Goal: Task Accomplishment & Management: Use online tool/utility

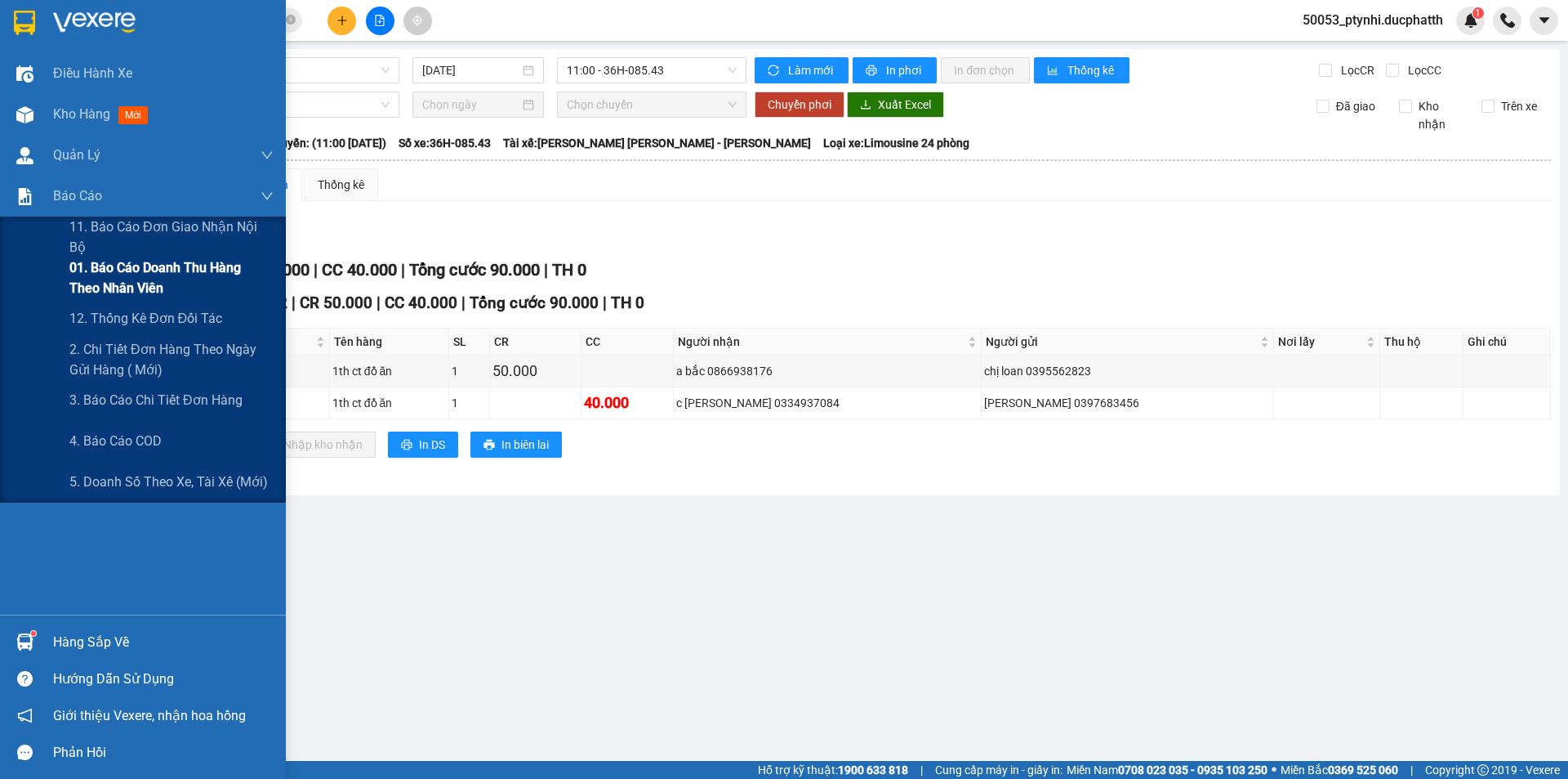
click at [87, 287] on span "01. Báo cáo doanh thu hàng theo nhân viên" at bounding box center [171, 278] width 204 height 41
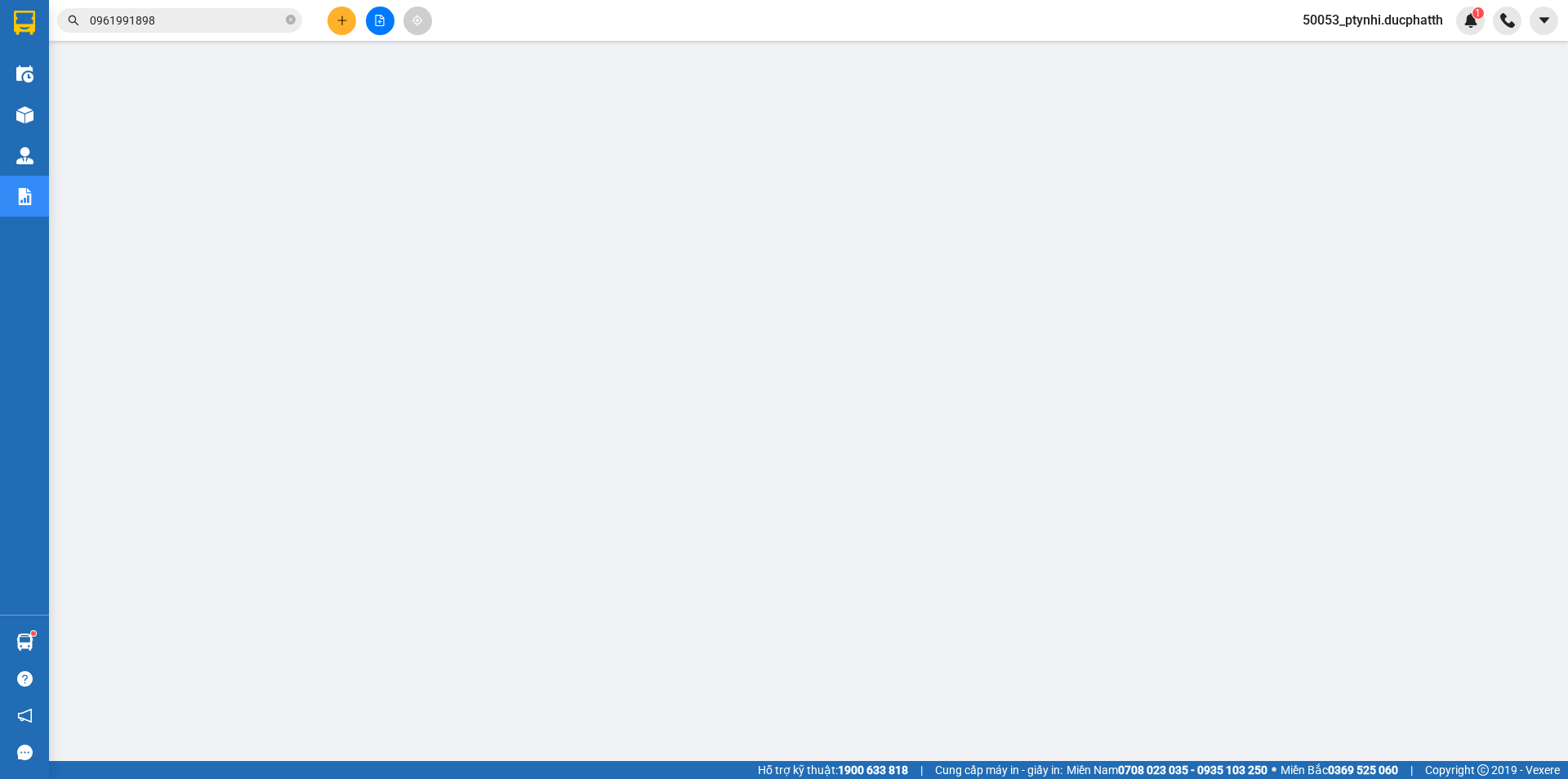
click at [364, 34] on div at bounding box center [380, 21] width 122 height 29
click at [375, 28] on button at bounding box center [381, 21] width 29 height 29
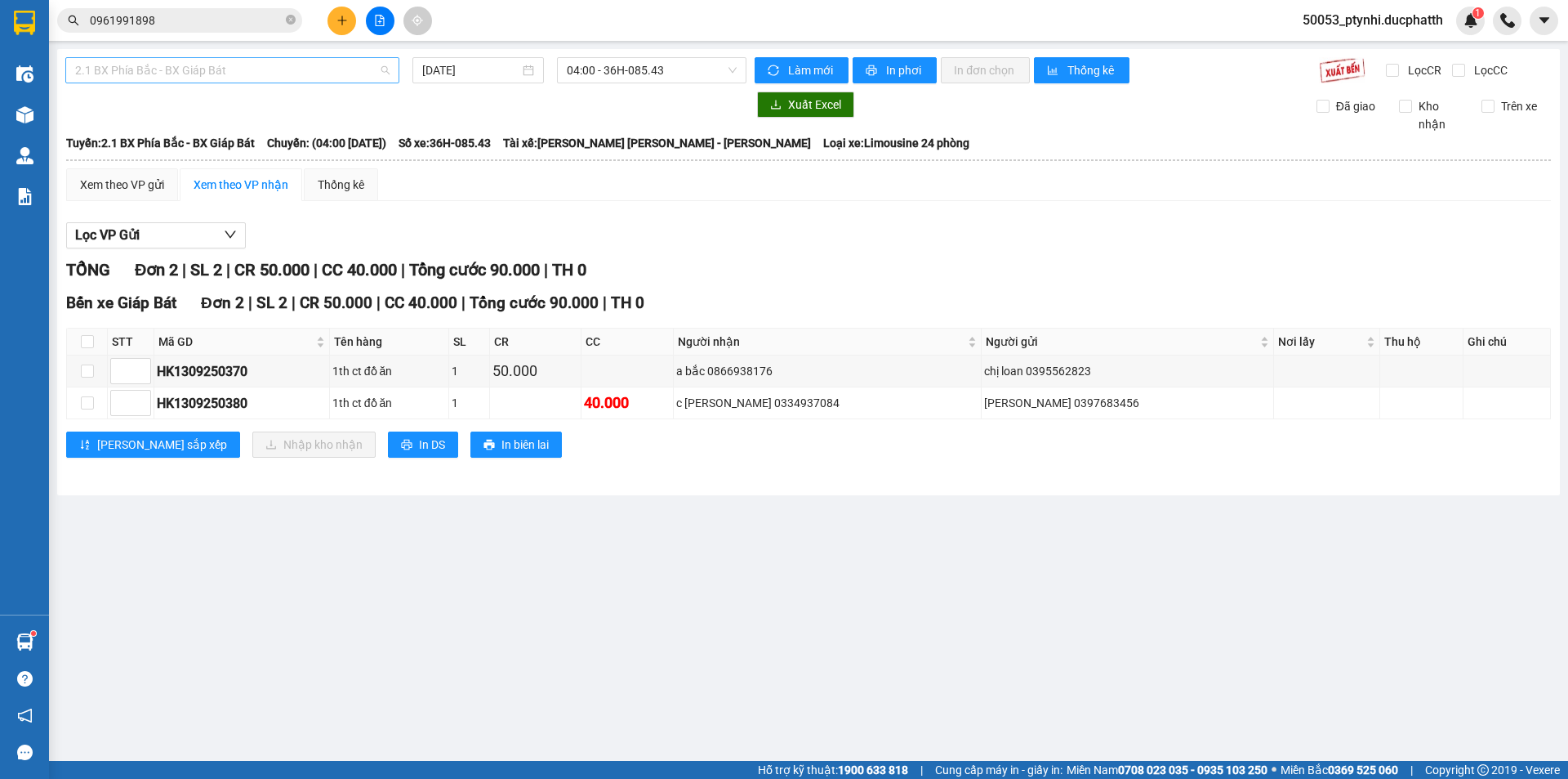
click at [355, 76] on span "2.1 BX Phía Bắc - BX Giáp Bát" at bounding box center [232, 70] width 315 height 24
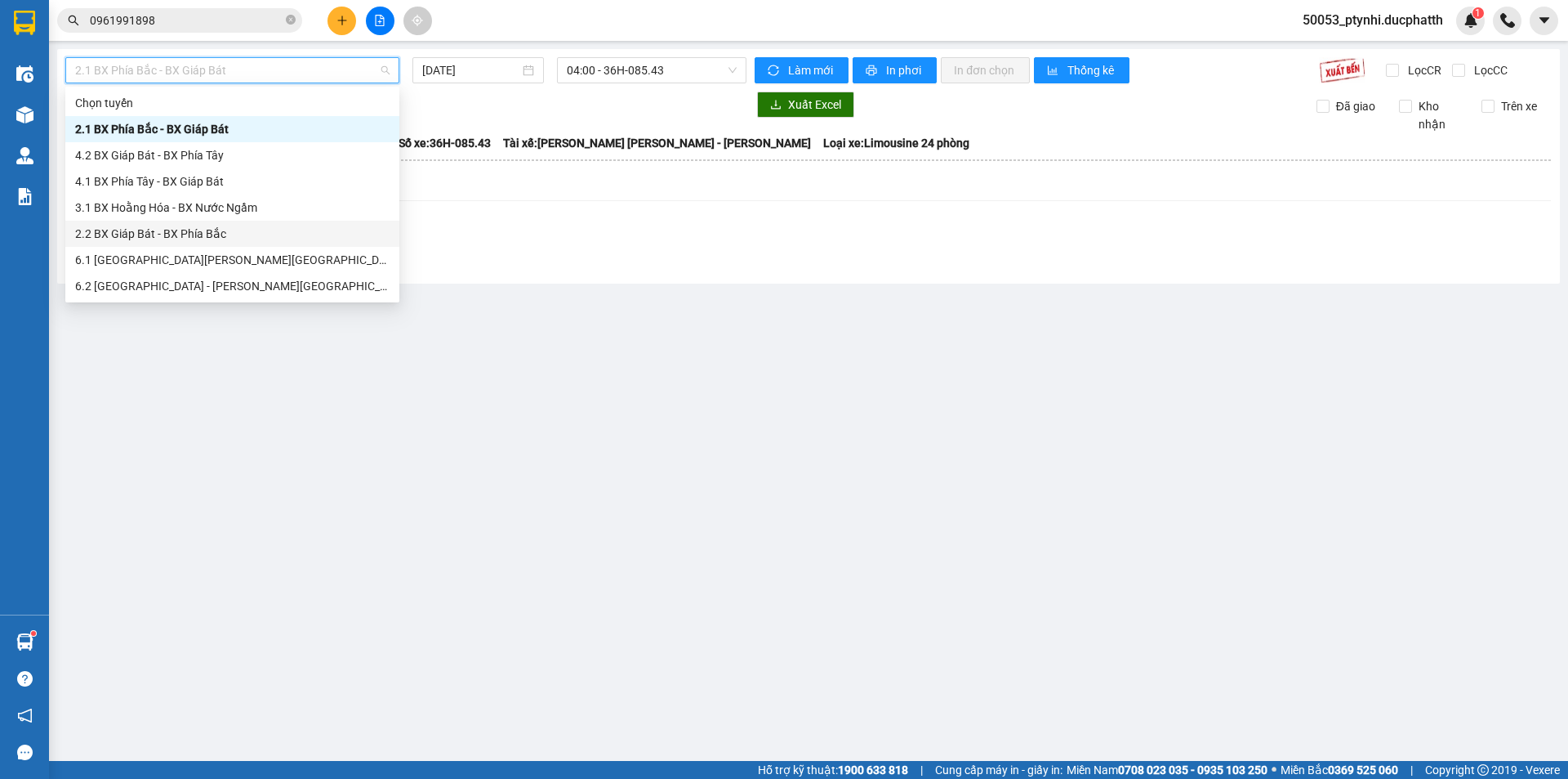
click at [200, 232] on div "2.2 BX Giáp Bát - BX Phía Bắc" at bounding box center [232, 234] width 315 height 18
type input "[DATE]"
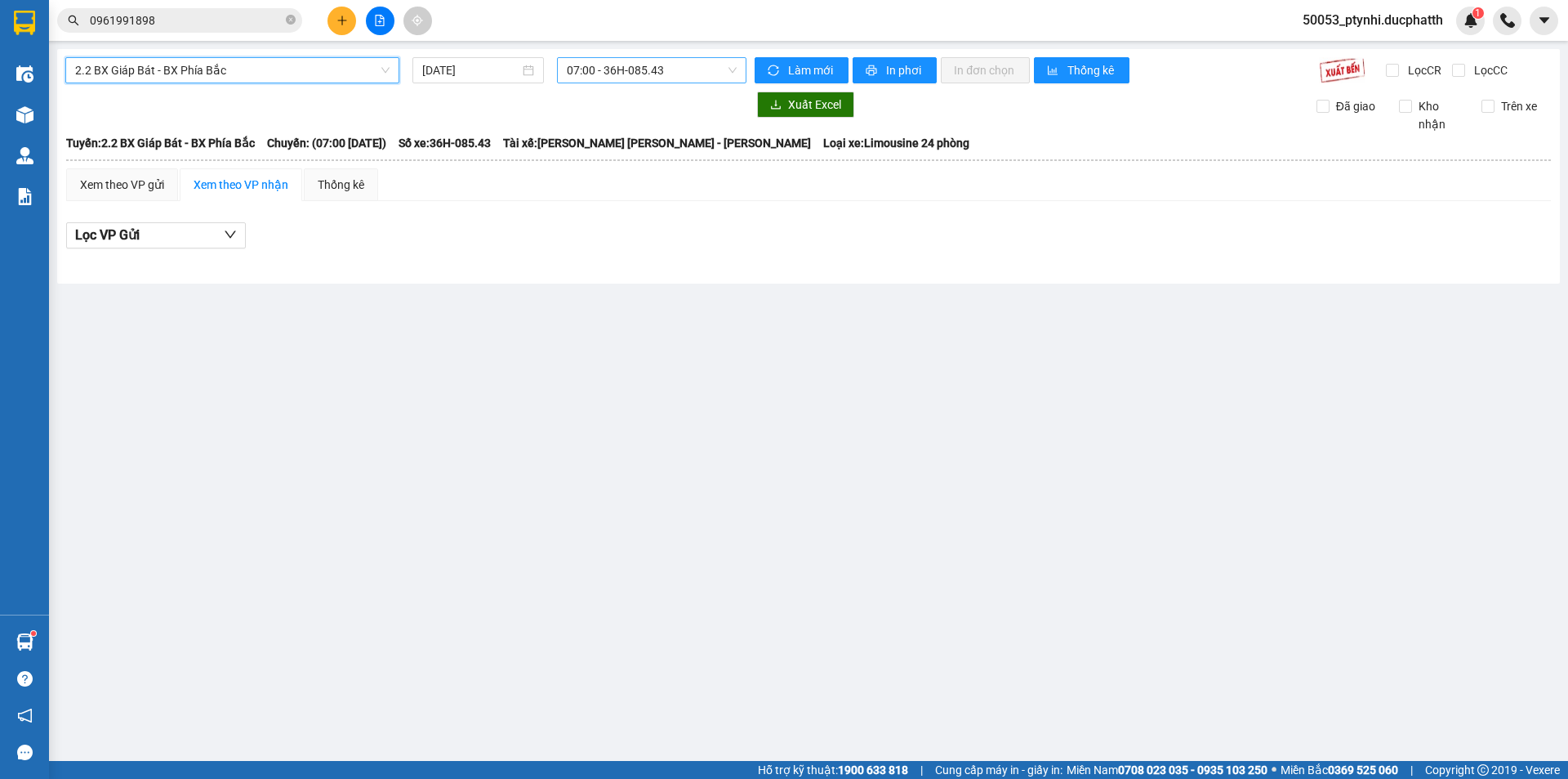
click at [579, 76] on span "07:00 - 36H-085.43" at bounding box center [651, 70] width 169 height 24
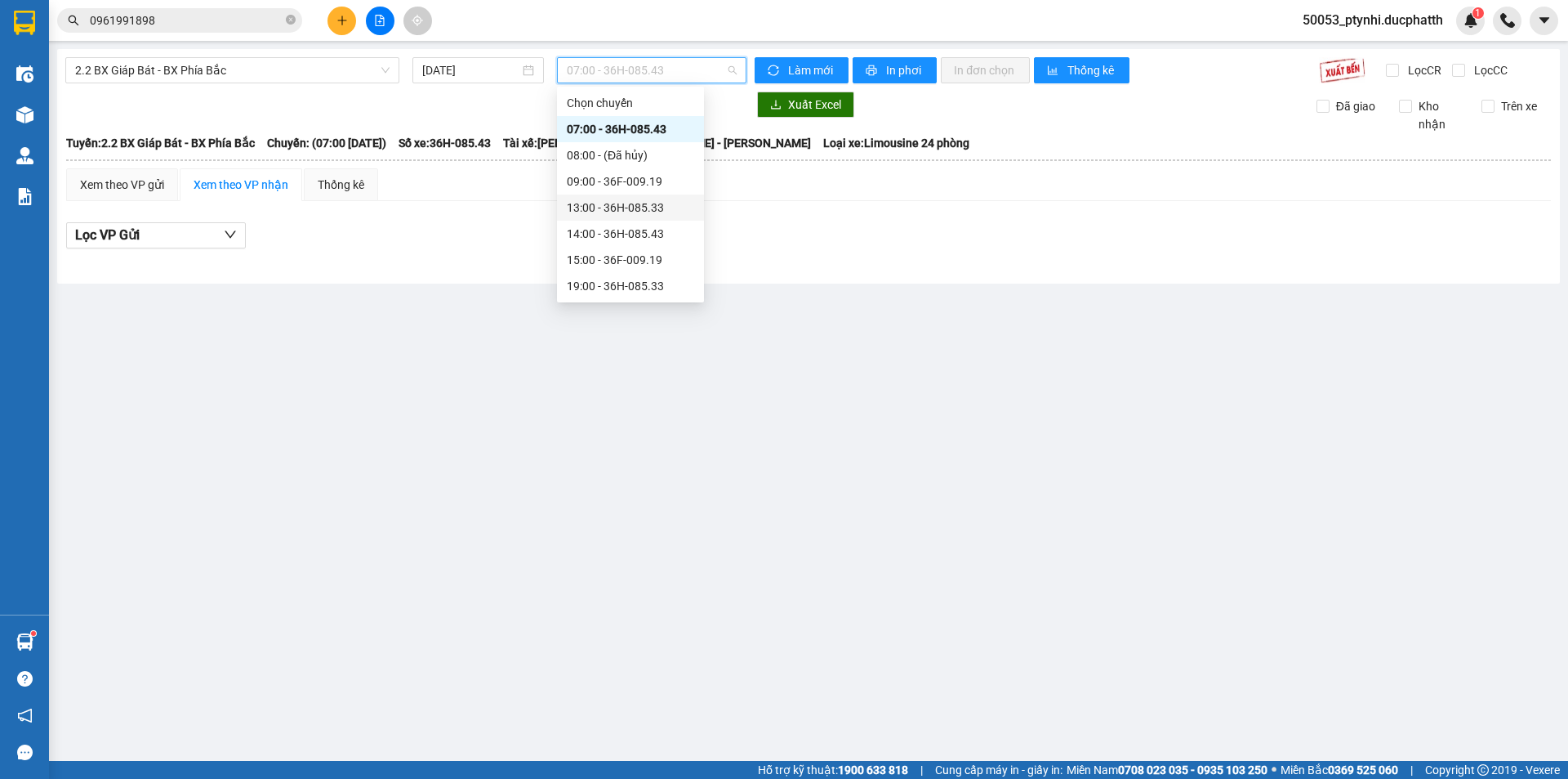
click at [613, 207] on div "13:00 - 36H-085.33" at bounding box center [630, 207] width 128 height 18
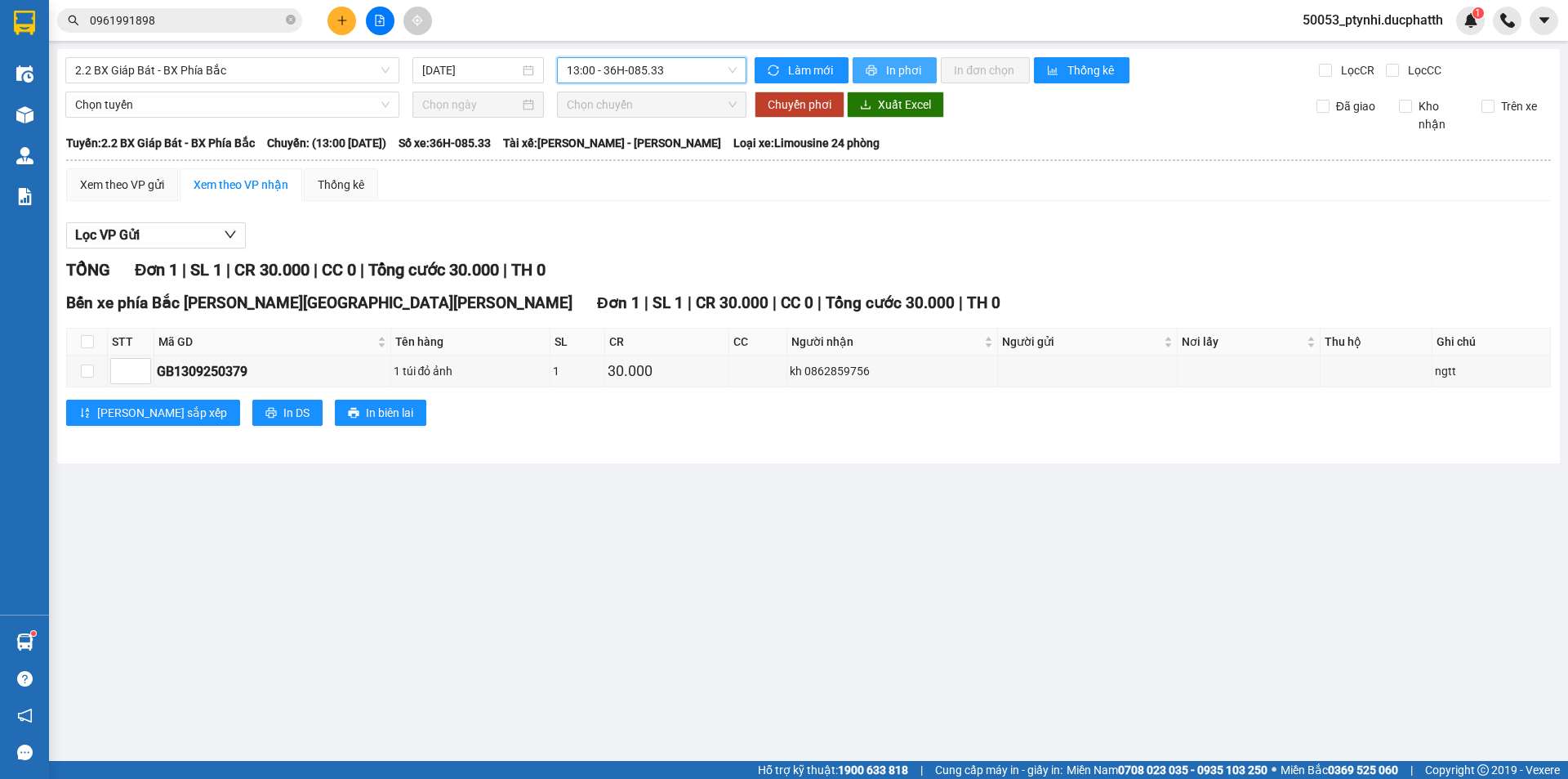
click at [911, 76] on span "In phơi" at bounding box center [905, 70] width 38 height 18
